Goal: Information Seeking & Learning: Learn about a topic

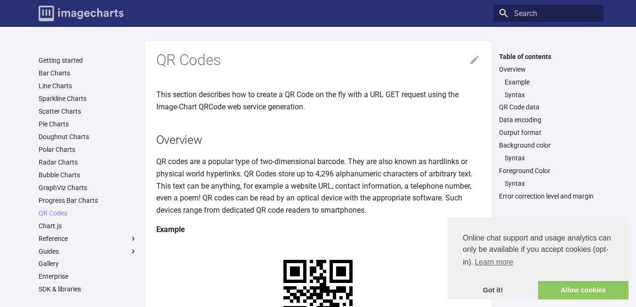
click at [106, 11] on img "Image-Charts documentation" at bounding box center [81, 14] width 85 height 16
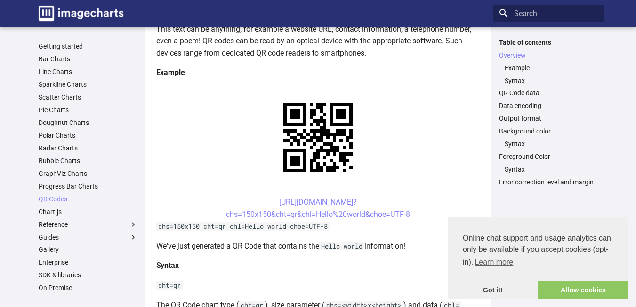
scroll to position [173, 0]
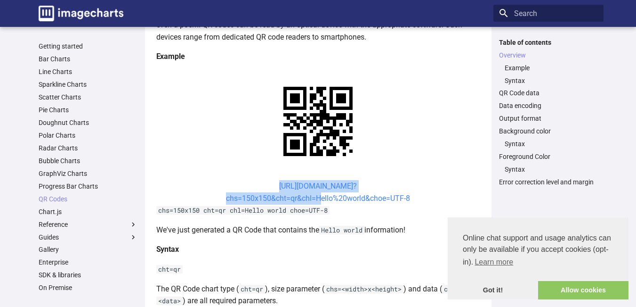
drag, startPoint x: 260, startPoint y: 181, endPoint x: 318, endPoint y: 195, distance: 60.2
click at [318, 195] on center "[URL][DOMAIN_NAME]? chs=150x150&cht=qr&chl=Hello%20world&choe=UTF-8" at bounding box center [318, 192] width 324 height 24
